Goal: Use online tool/utility: Utilize a website feature to perform a specific function

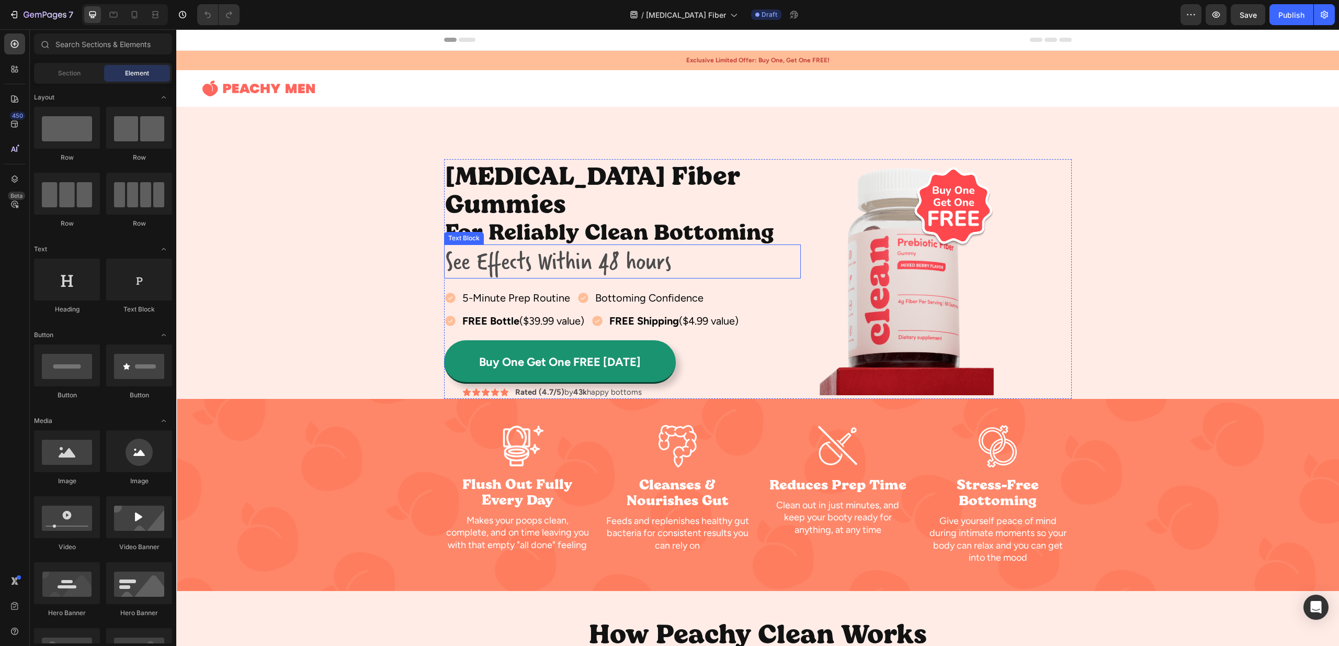
click at [525, 251] on p "See Effects Within 48 hours" at bounding box center [622, 261] width 355 height 32
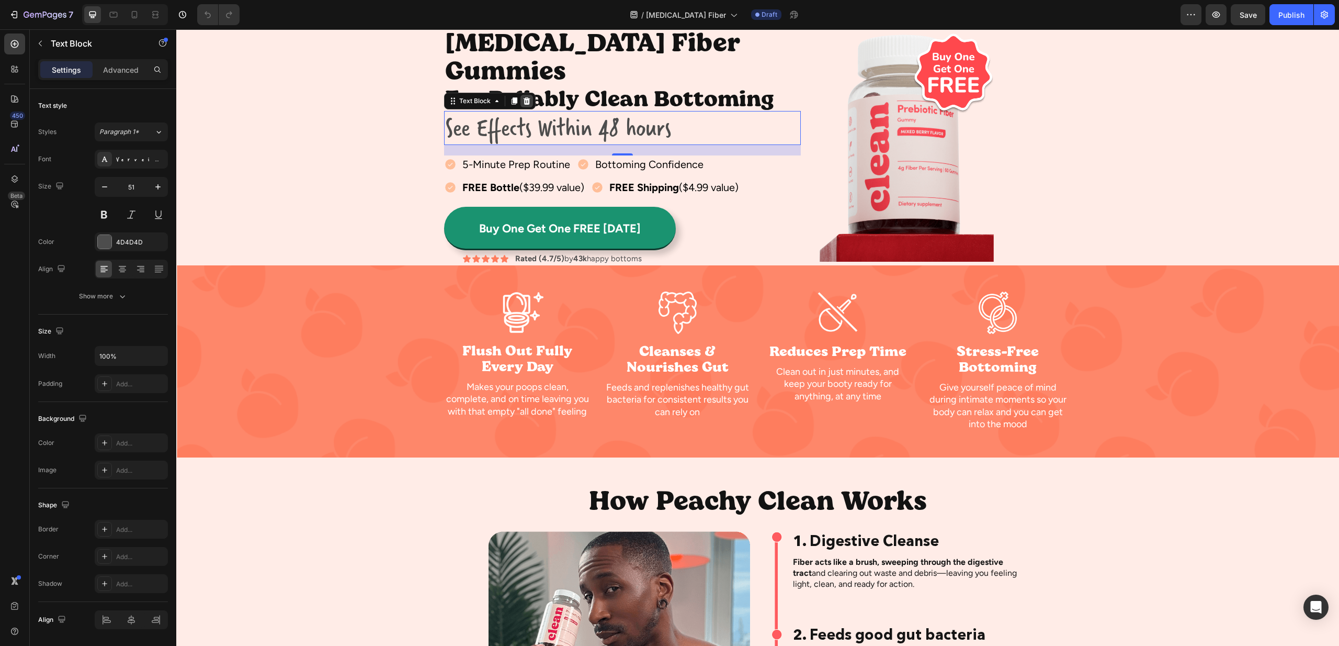
scroll to position [168, 0]
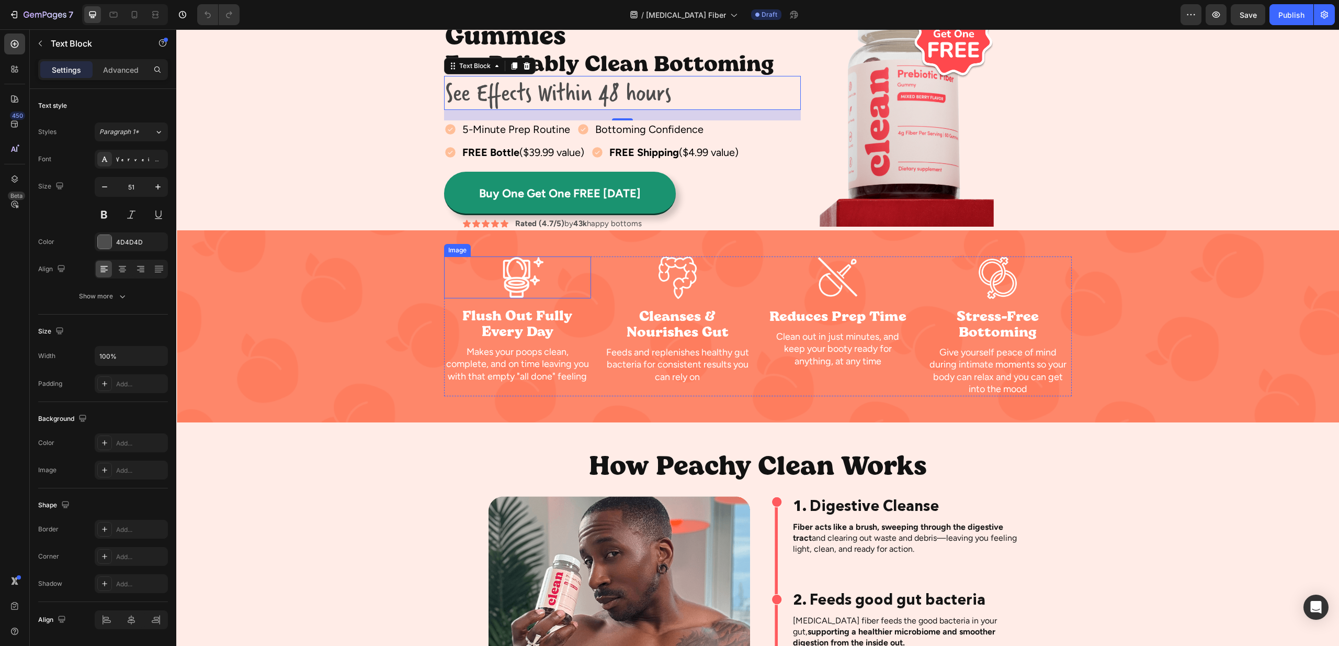
click at [521, 273] on img at bounding box center [517, 277] width 52 height 42
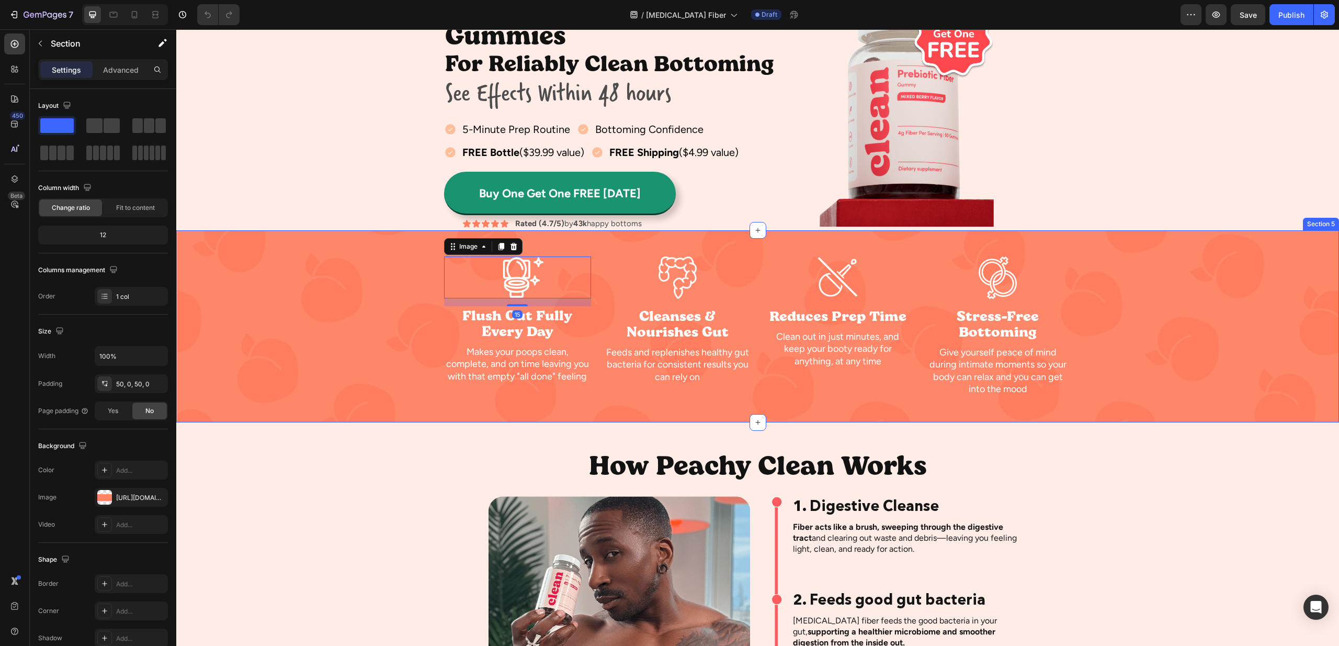
click at [400, 273] on div "Image 15 Flush Out Fully Every Day Heading Makes your poops clean, complete, an…" at bounding box center [757, 326] width 1163 height 140
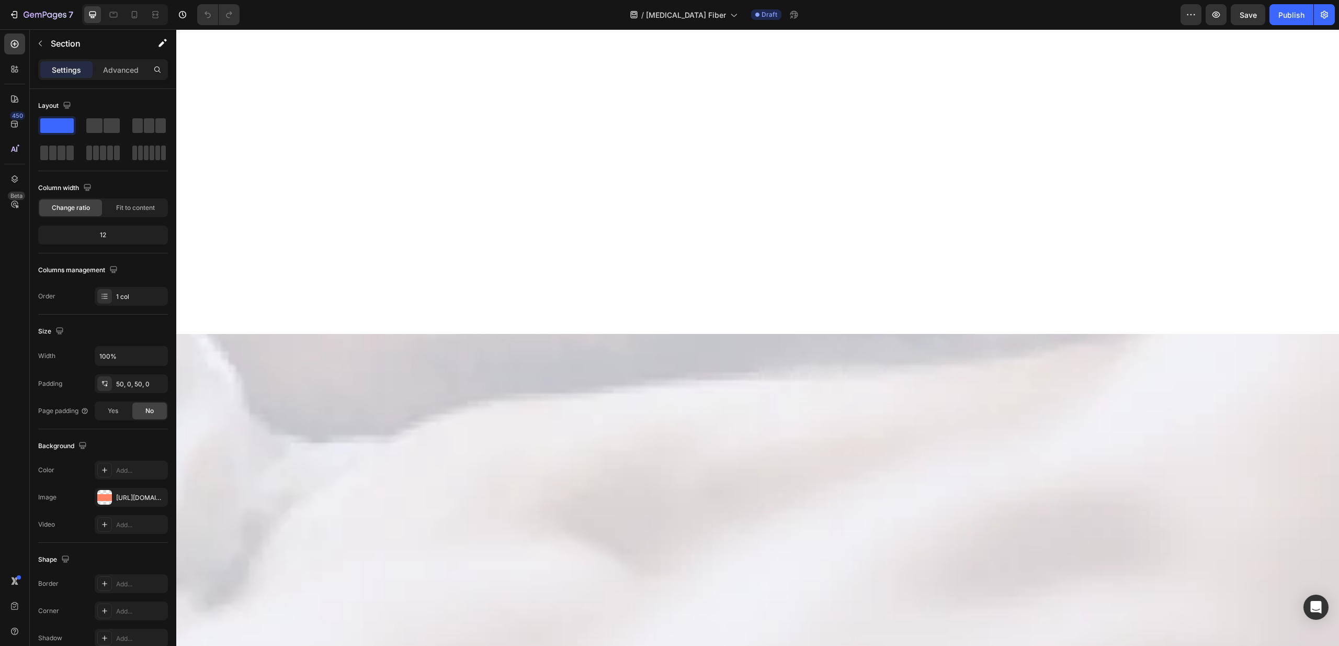
scroll to position [0, 0]
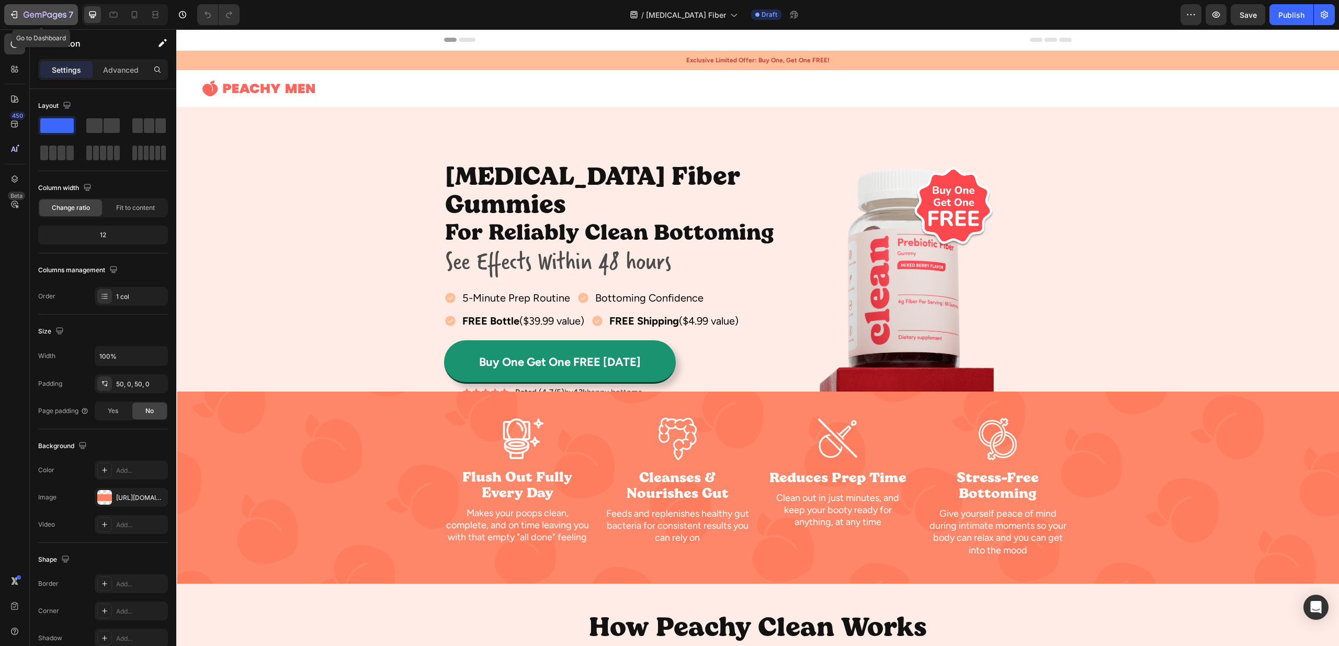
click at [20, 15] on div "7" at bounding box center [41, 14] width 64 height 13
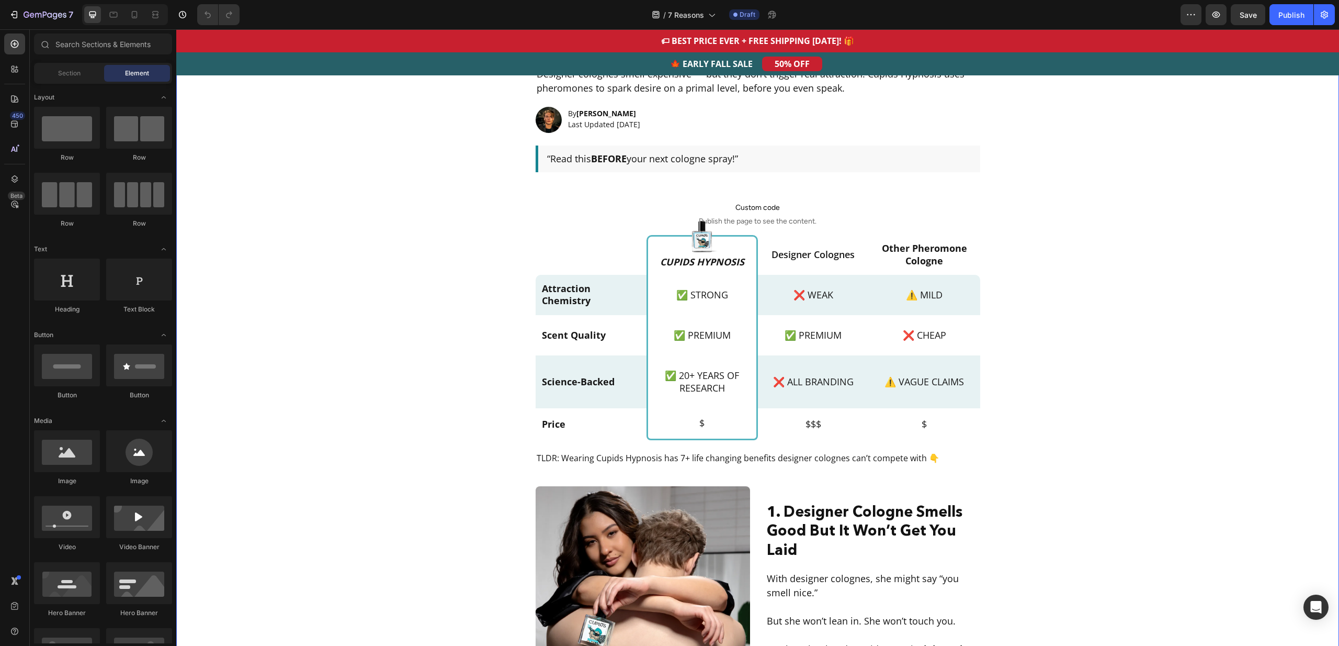
scroll to position [110, 0]
click at [703, 233] on img at bounding box center [702, 237] width 37 height 37
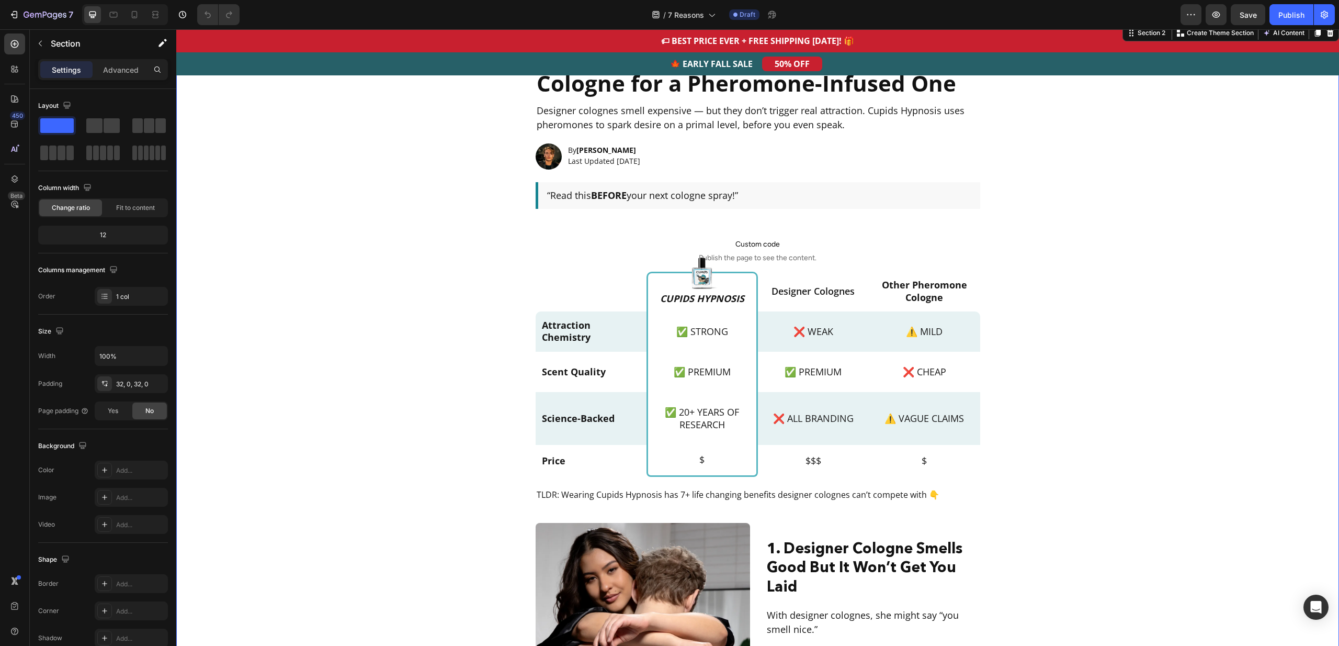
scroll to position [0, 0]
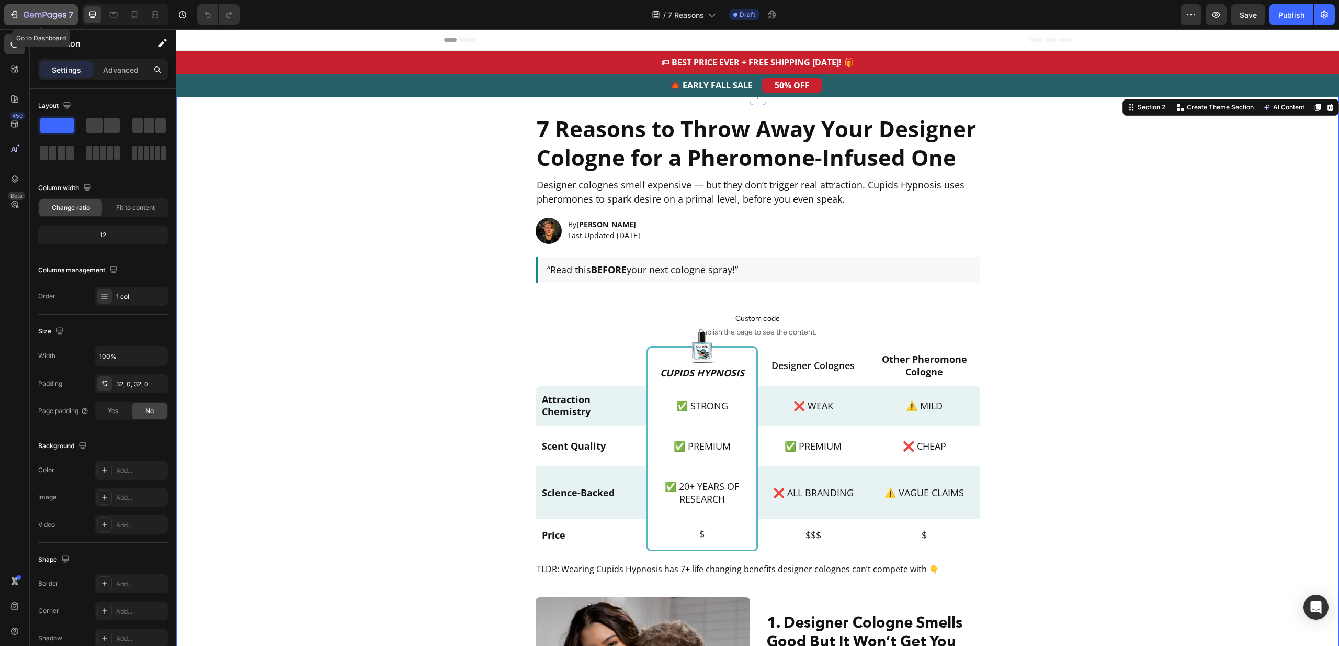
click at [22, 20] on div "7" at bounding box center [41, 14] width 64 height 13
